Goal: Task Accomplishment & Management: Use online tool/utility

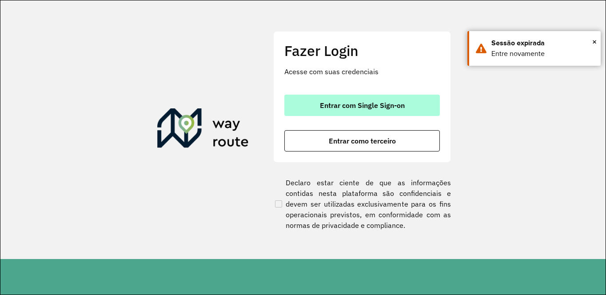
click at [374, 109] on span "Entrar com Single Sign-on" at bounding box center [362, 105] width 85 height 7
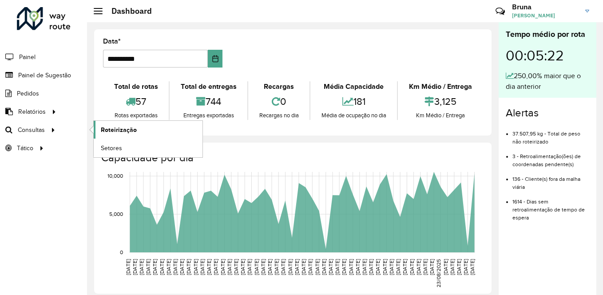
click at [135, 127] on span "Roteirização" at bounding box center [119, 129] width 36 height 9
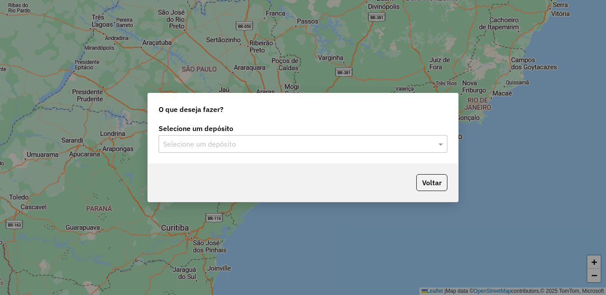
click at [301, 148] on input "text" at bounding box center [294, 144] width 262 height 11
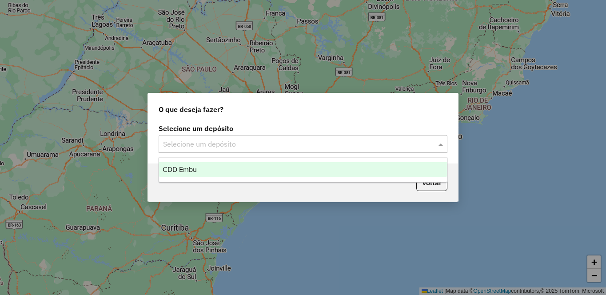
click at [219, 175] on div "CDD Embu" at bounding box center [303, 169] width 288 height 15
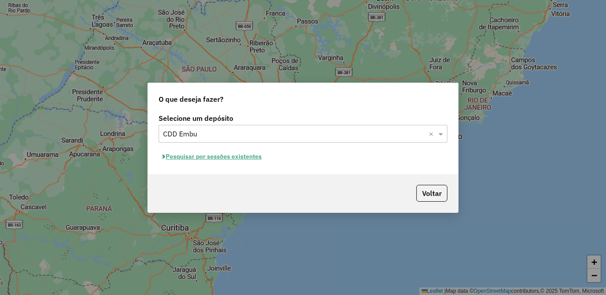
click at [233, 155] on button "Pesquisar por sessões existentes" at bounding box center [211, 157] width 107 height 14
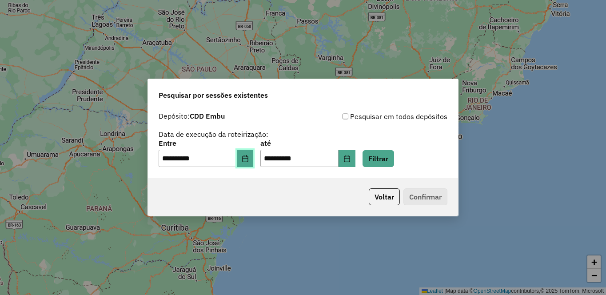
click at [248, 158] on icon "Choose Date" at bounding box center [245, 158] width 6 height 7
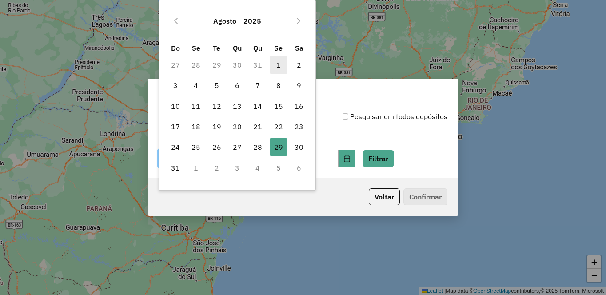
click at [278, 62] on span "1" at bounding box center [278, 65] width 18 height 18
type input "**********"
